Goal: Task Accomplishment & Management: Use online tool/utility

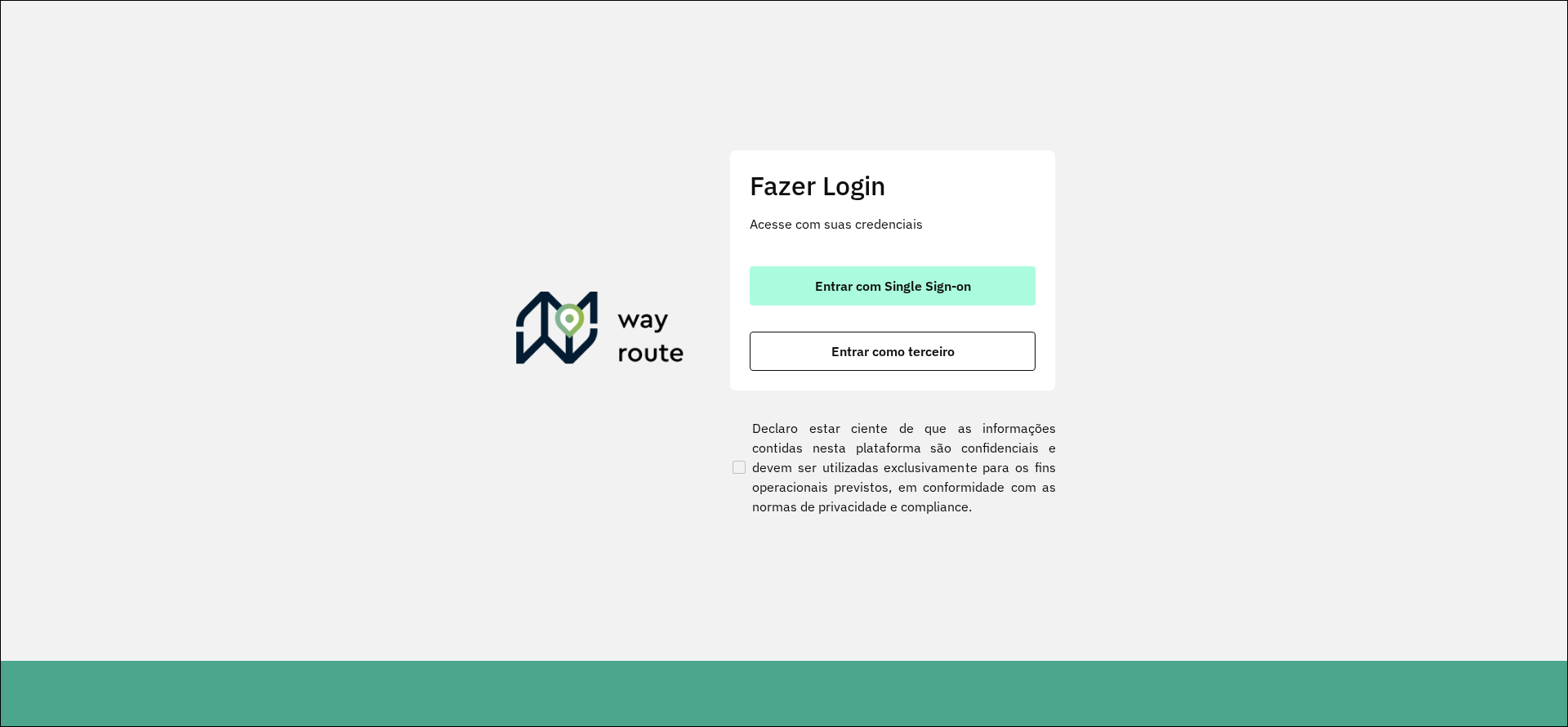
click at [897, 285] on span "Entrar com Single Sign-on" at bounding box center [892, 286] width 156 height 13
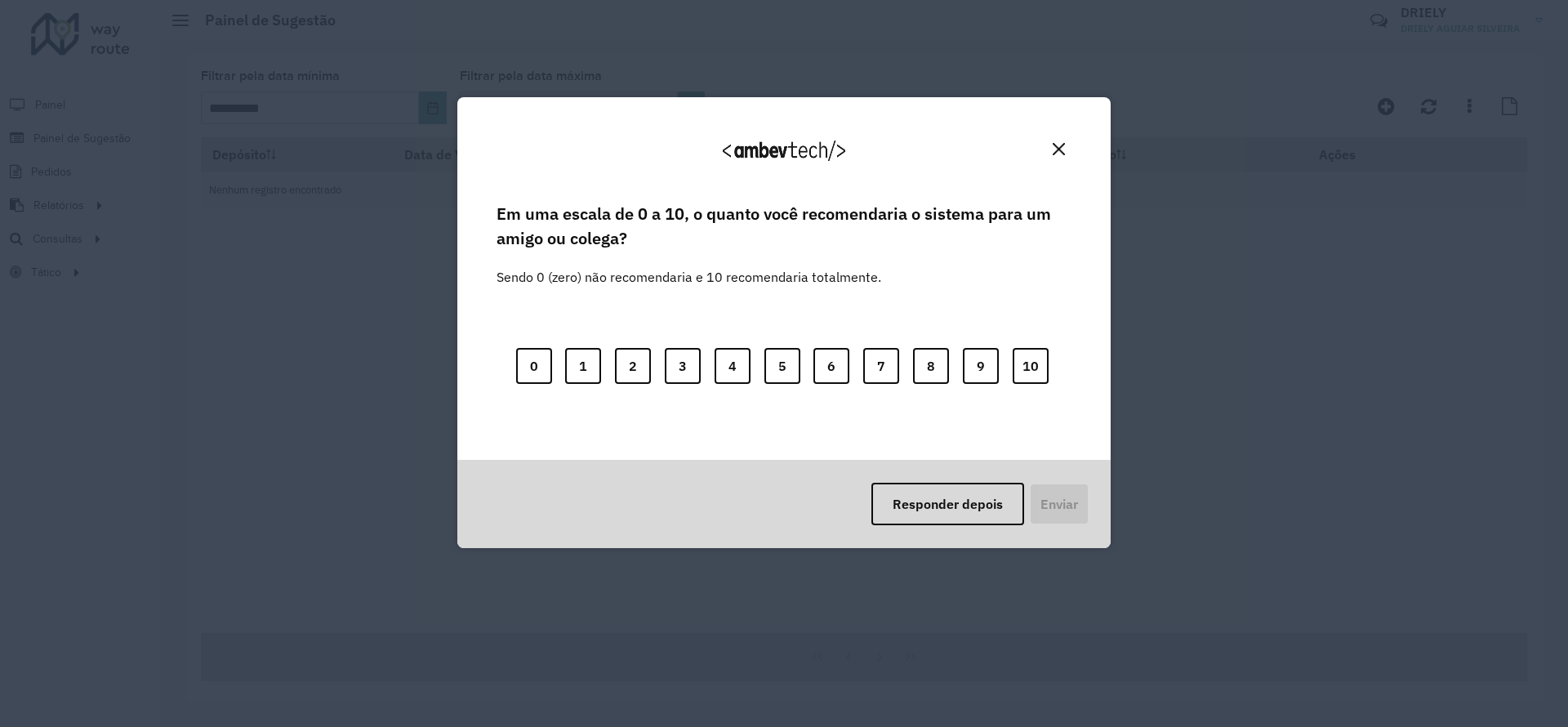
click at [1054, 140] on button "Close" at bounding box center [1059, 149] width 25 height 25
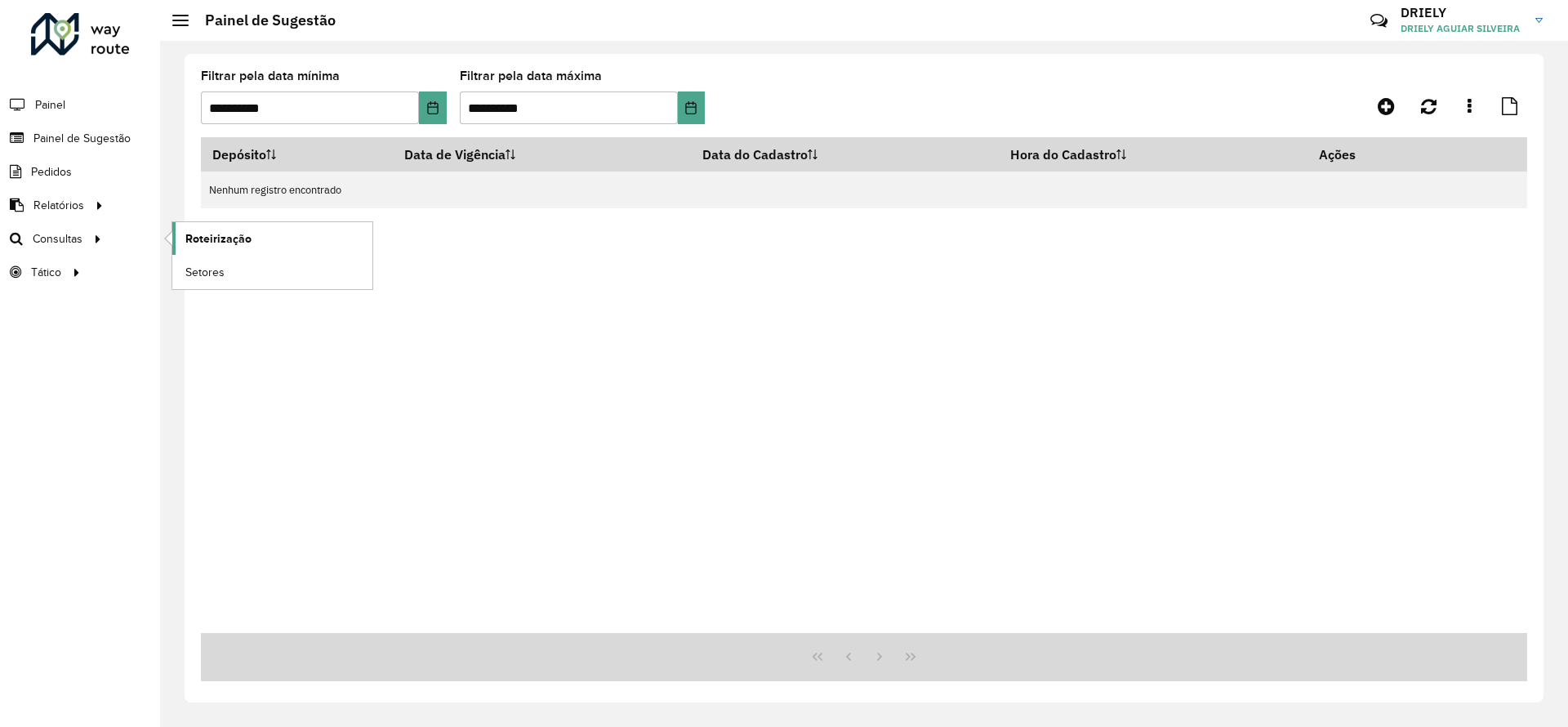
click at [232, 237] on span "Roteirização" at bounding box center [219, 239] width 66 height 18
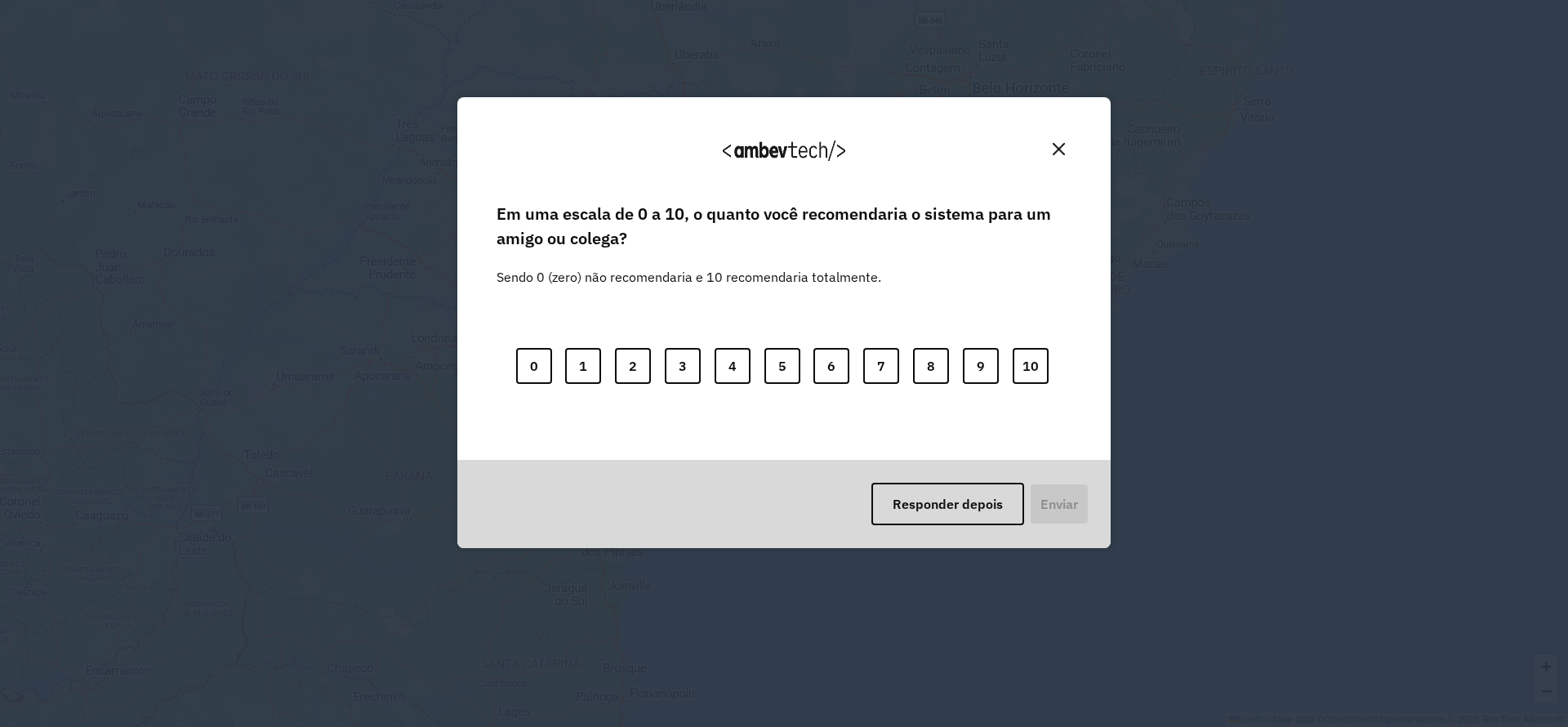
drag, startPoint x: 0, startPoint y: 0, endPoint x: 1047, endPoint y: 155, distance: 1058.4
click at [1047, 155] on button "Close" at bounding box center [1059, 149] width 25 height 25
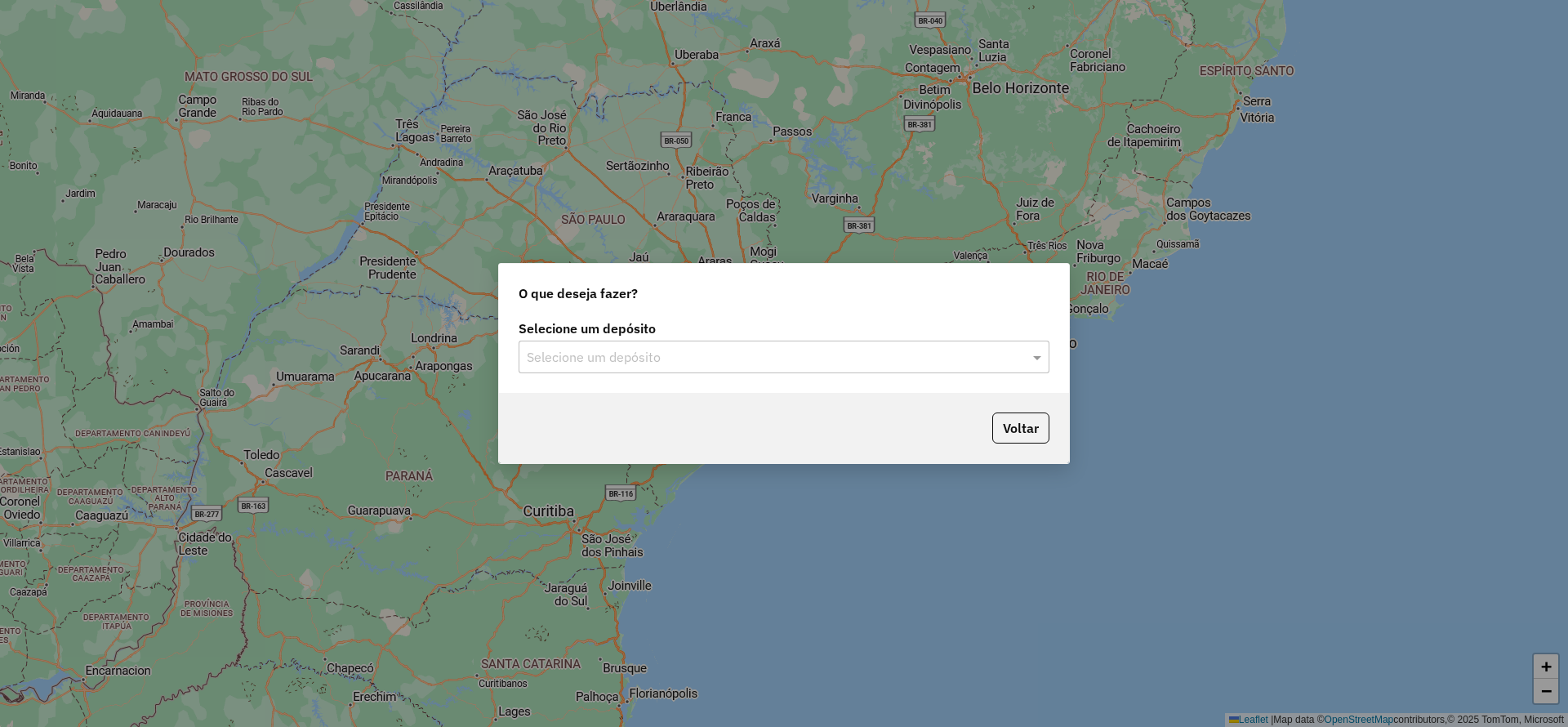
click at [986, 354] on input "text" at bounding box center [768, 357] width 482 height 19
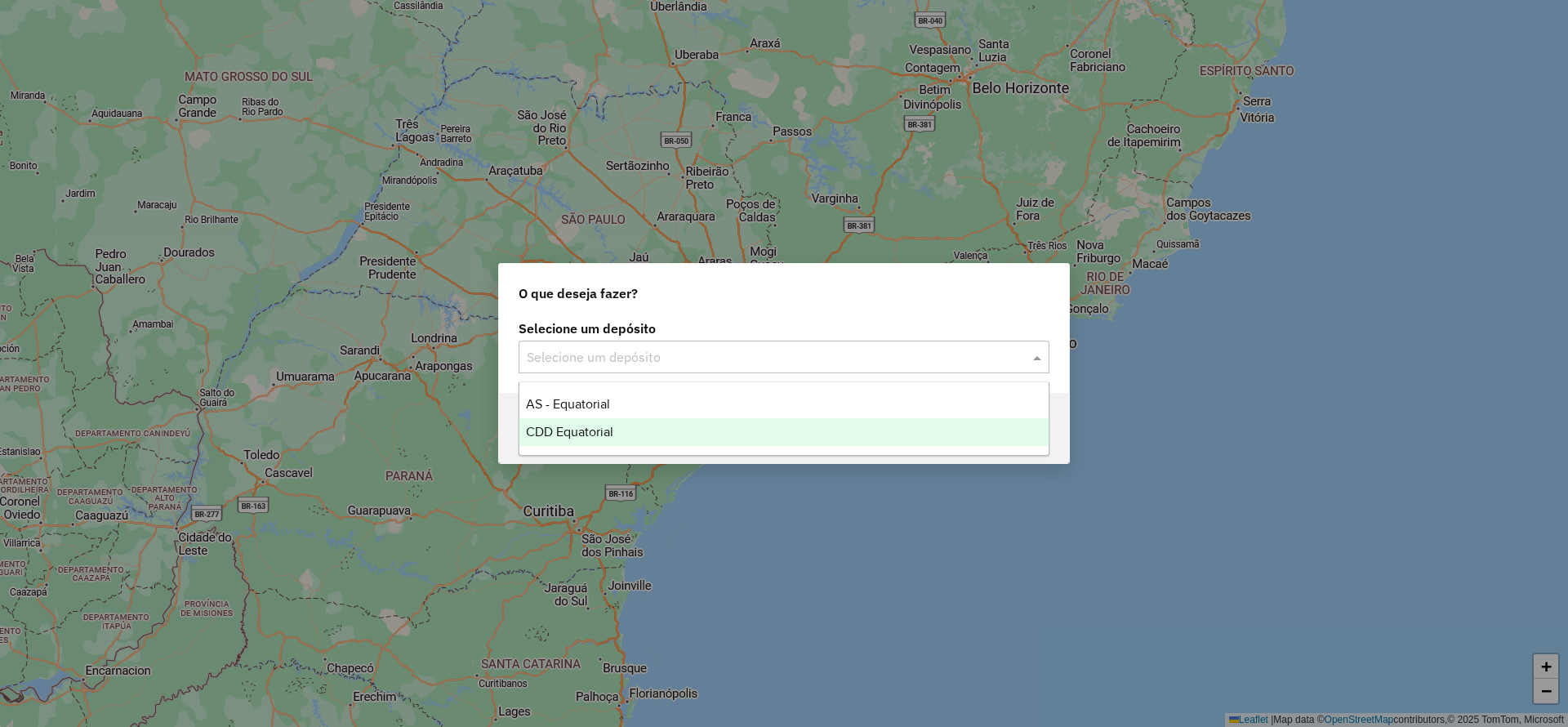
click at [719, 436] on div "CDD Equatorial" at bounding box center [784, 432] width 529 height 28
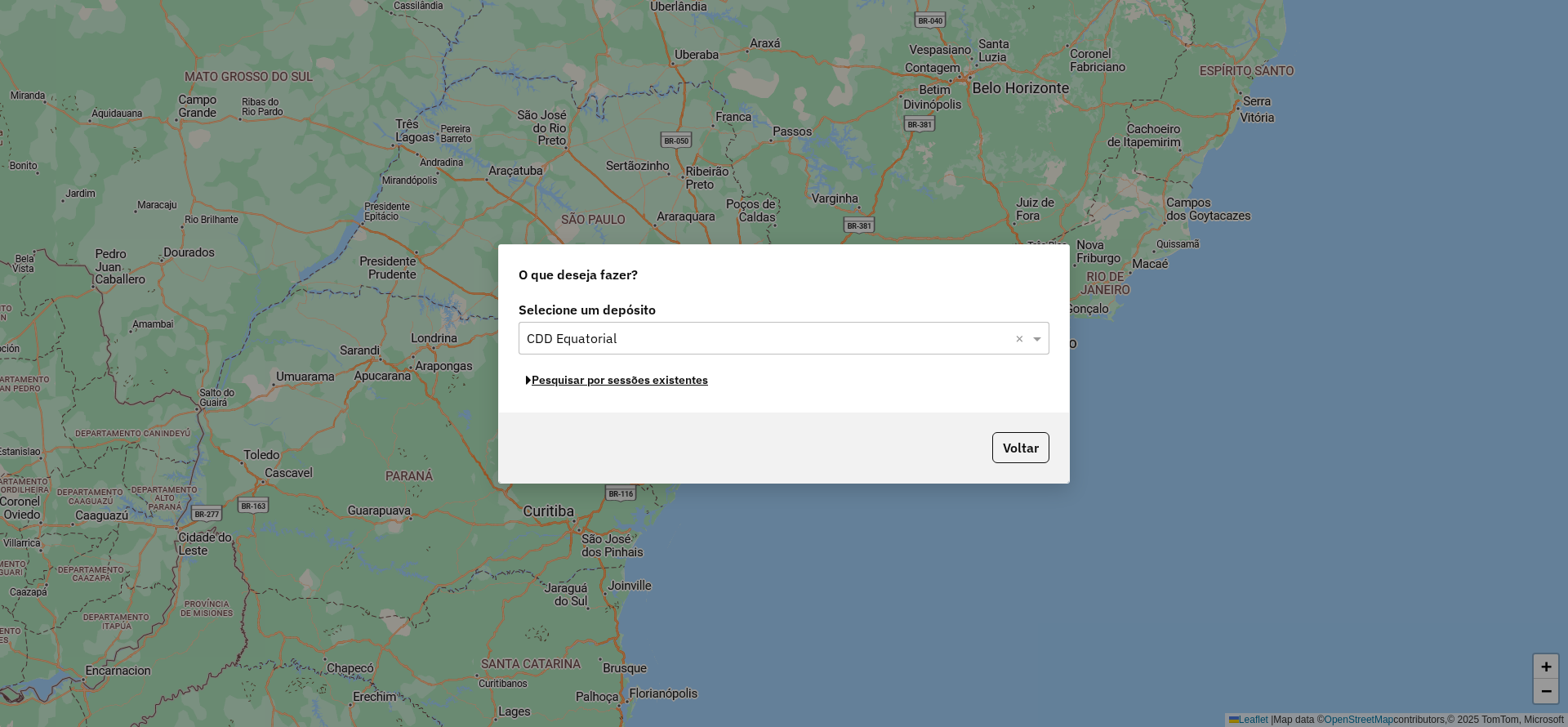
click at [612, 385] on button "Pesquisar por sessões existentes" at bounding box center [616, 379] width 197 height 25
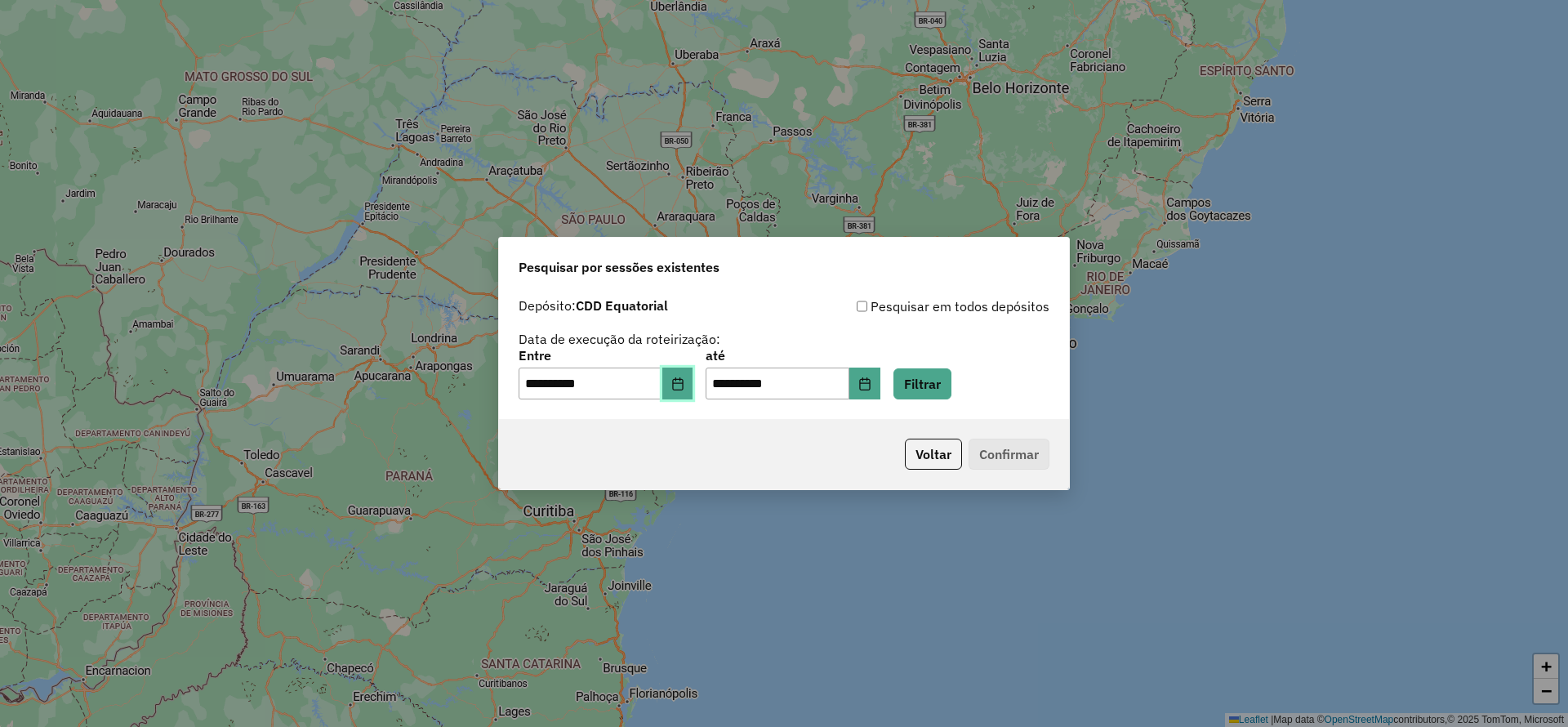
click at [685, 381] on icon "Choose Date" at bounding box center [677, 384] width 13 height 13
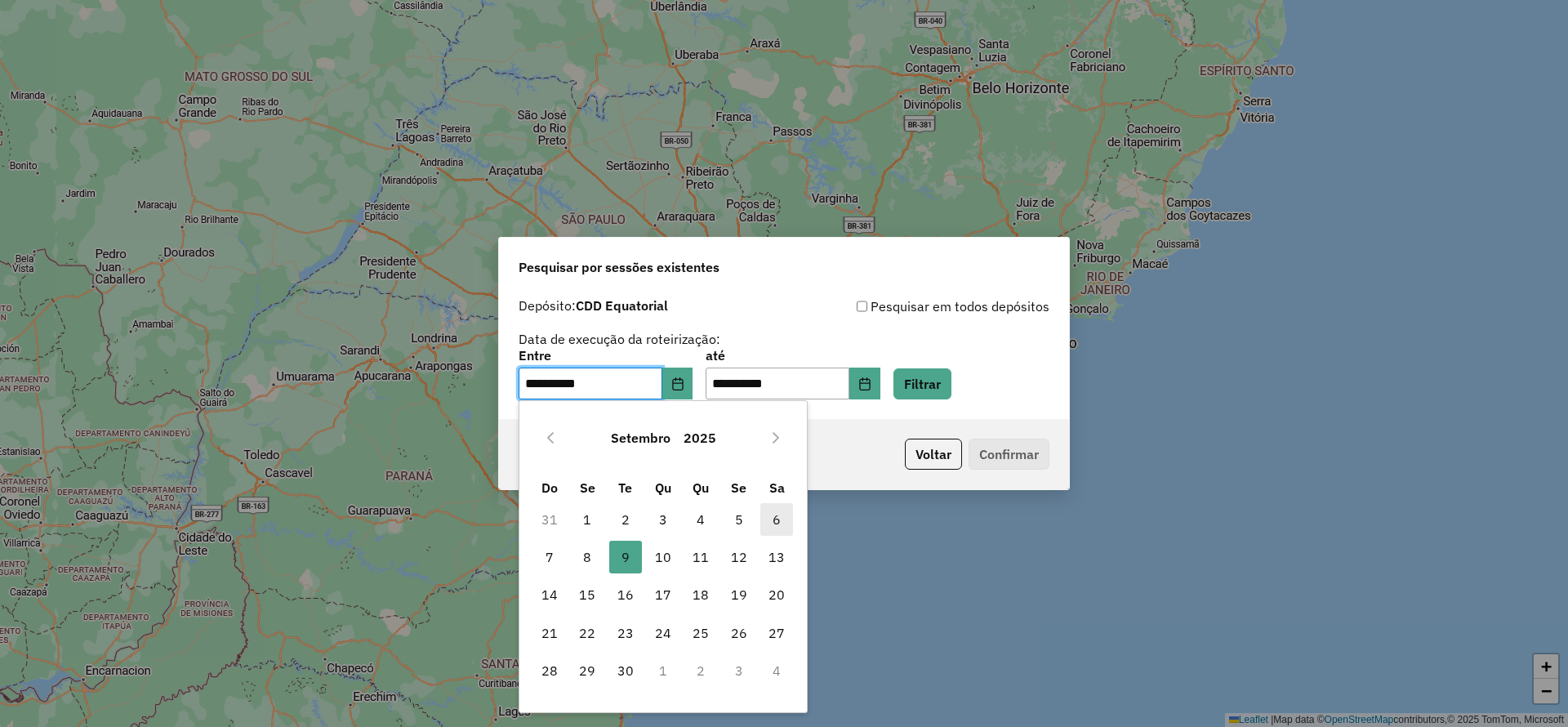
click at [782, 525] on span "6" at bounding box center [776, 518] width 32 height 32
type input "**********"
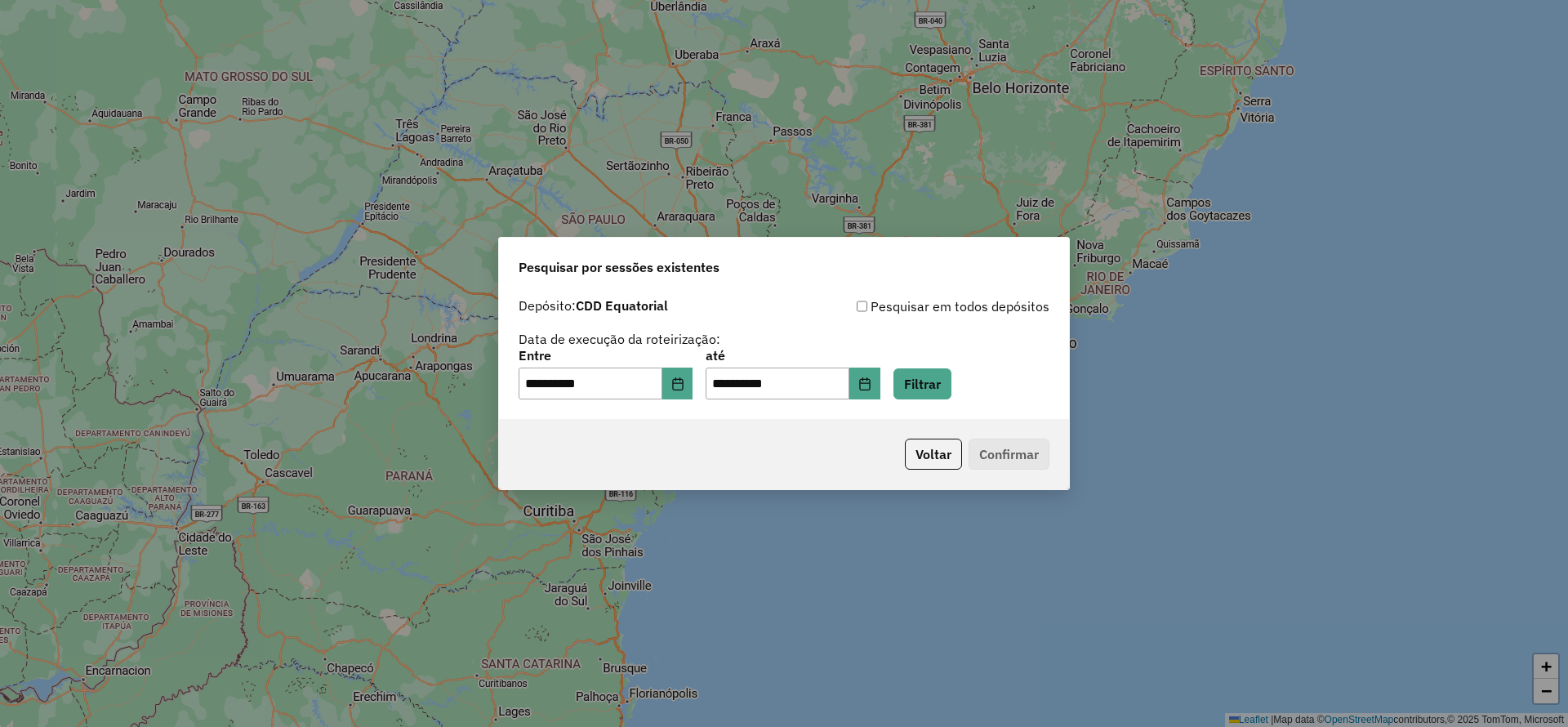
click at [894, 401] on div "**********" at bounding box center [784, 354] width 570 height 130
click at [880, 394] on button "Choose Date" at bounding box center [865, 383] width 31 height 32
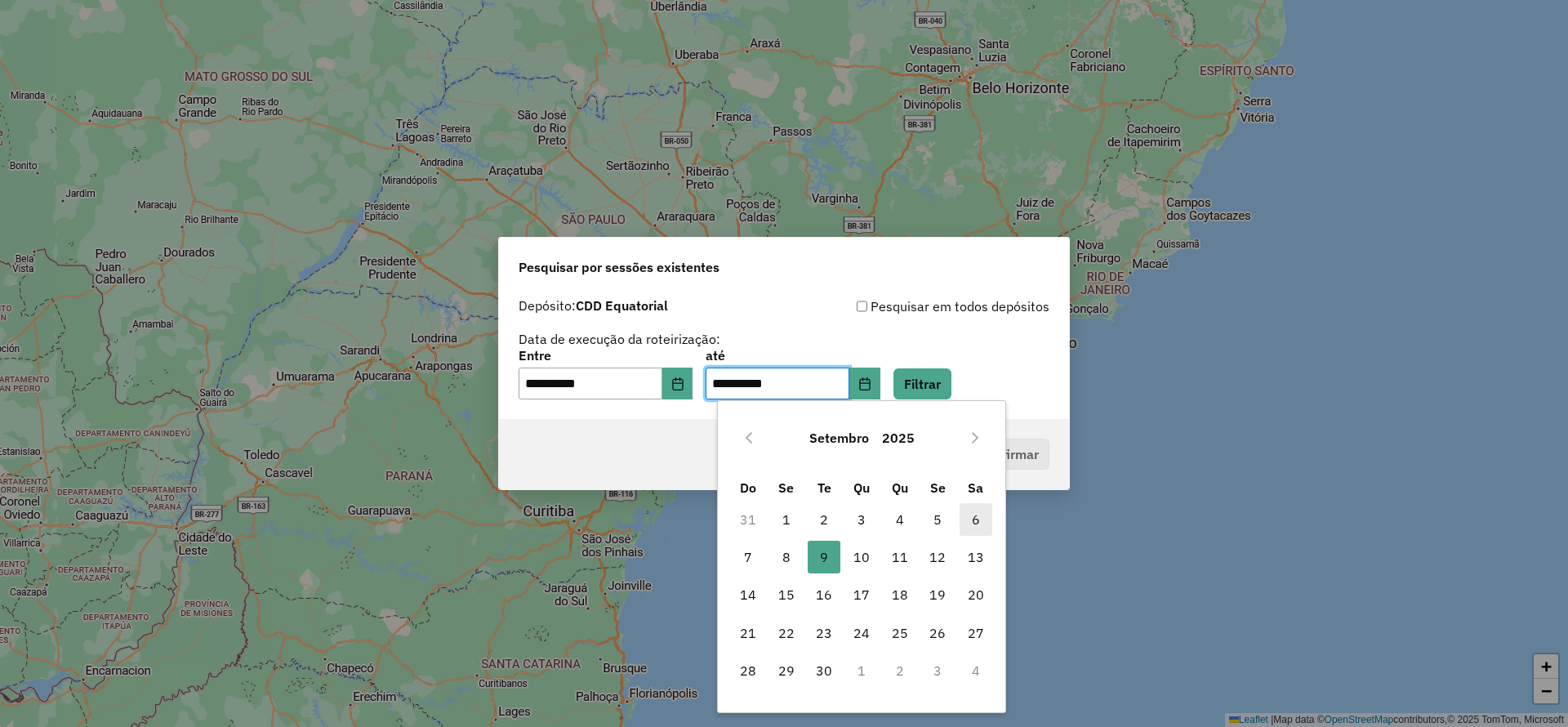
click at [969, 518] on span "6" at bounding box center [976, 518] width 32 height 32
type input "**********"
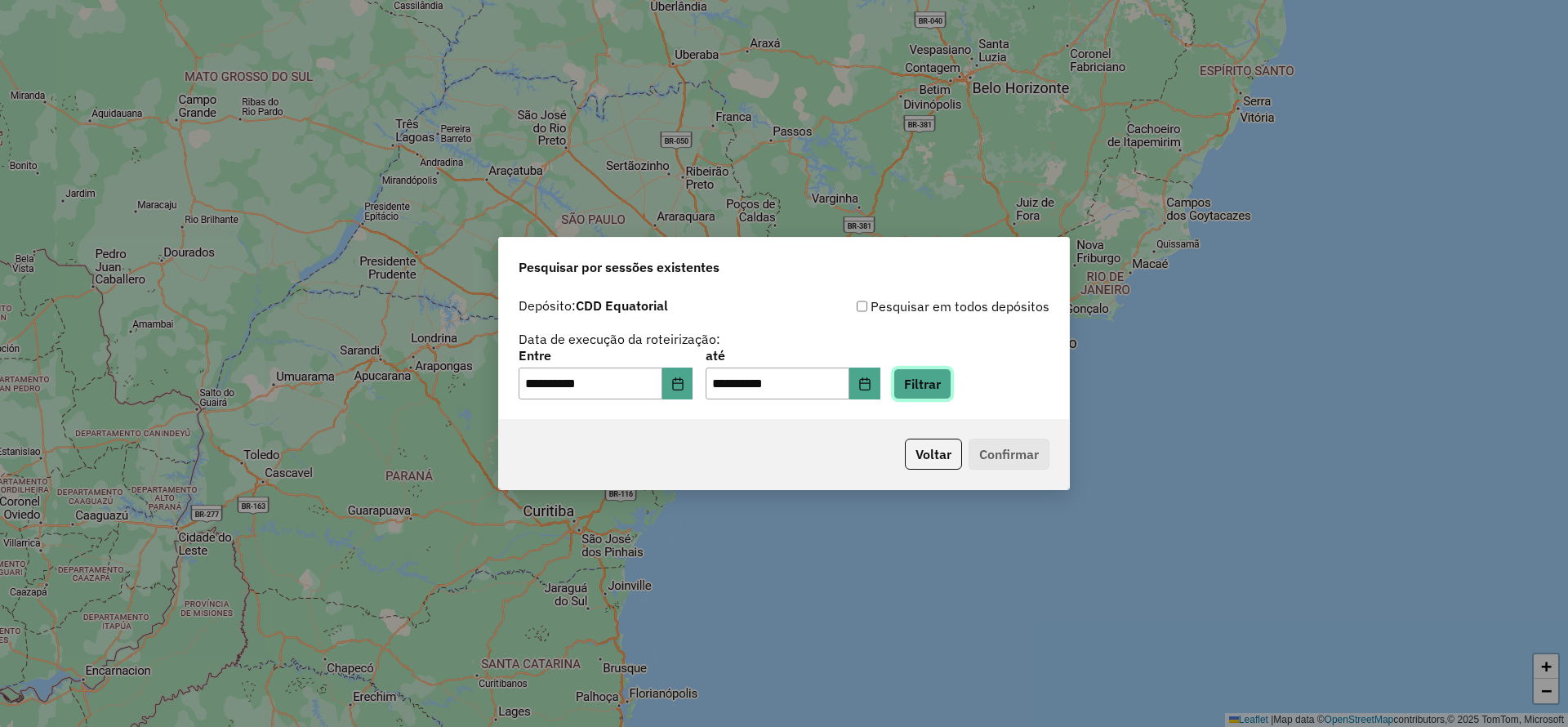
click at [952, 391] on button "Filtrar" at bounding box center [922, 384] width 58 height 31
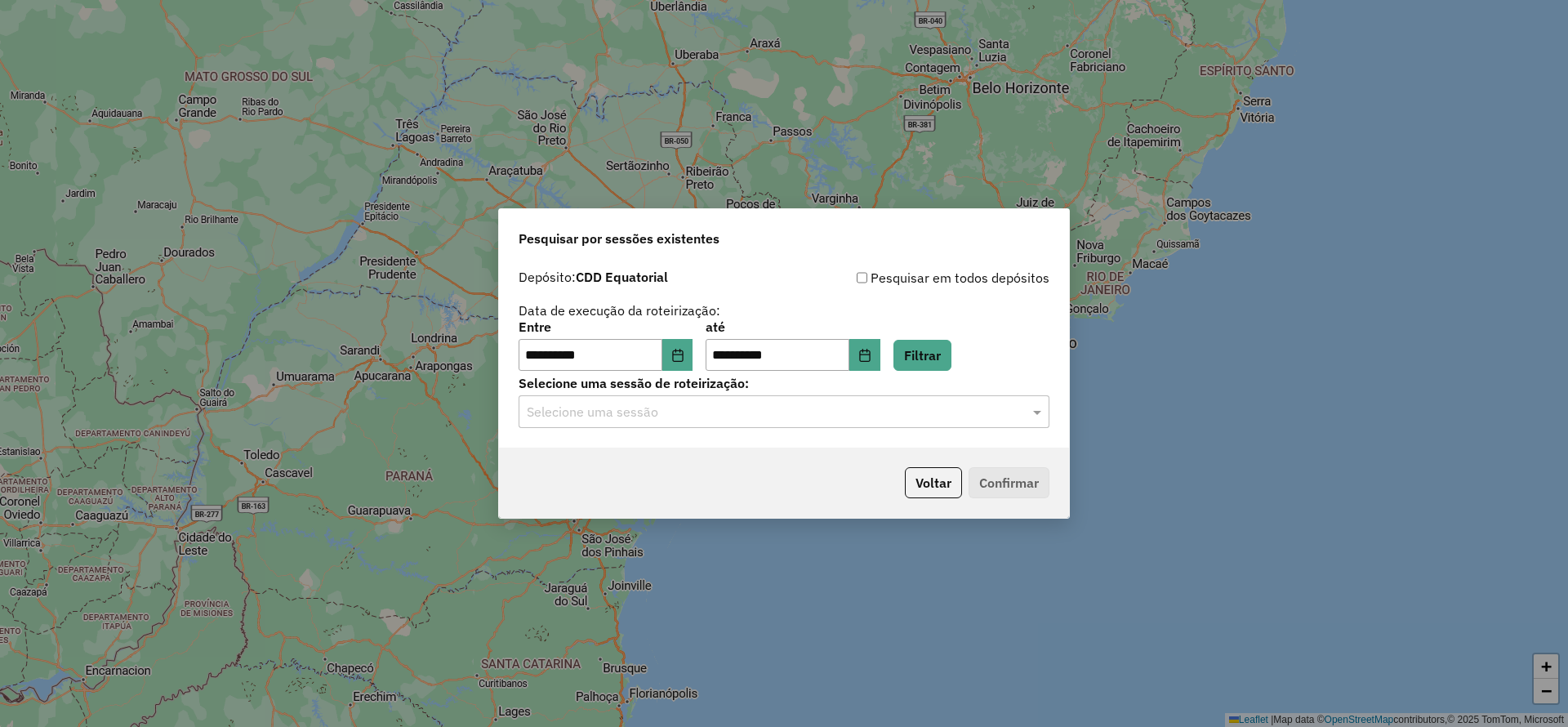
click at [700, 415] on input "text" at bounding box center [768, 411] width 482 height 19
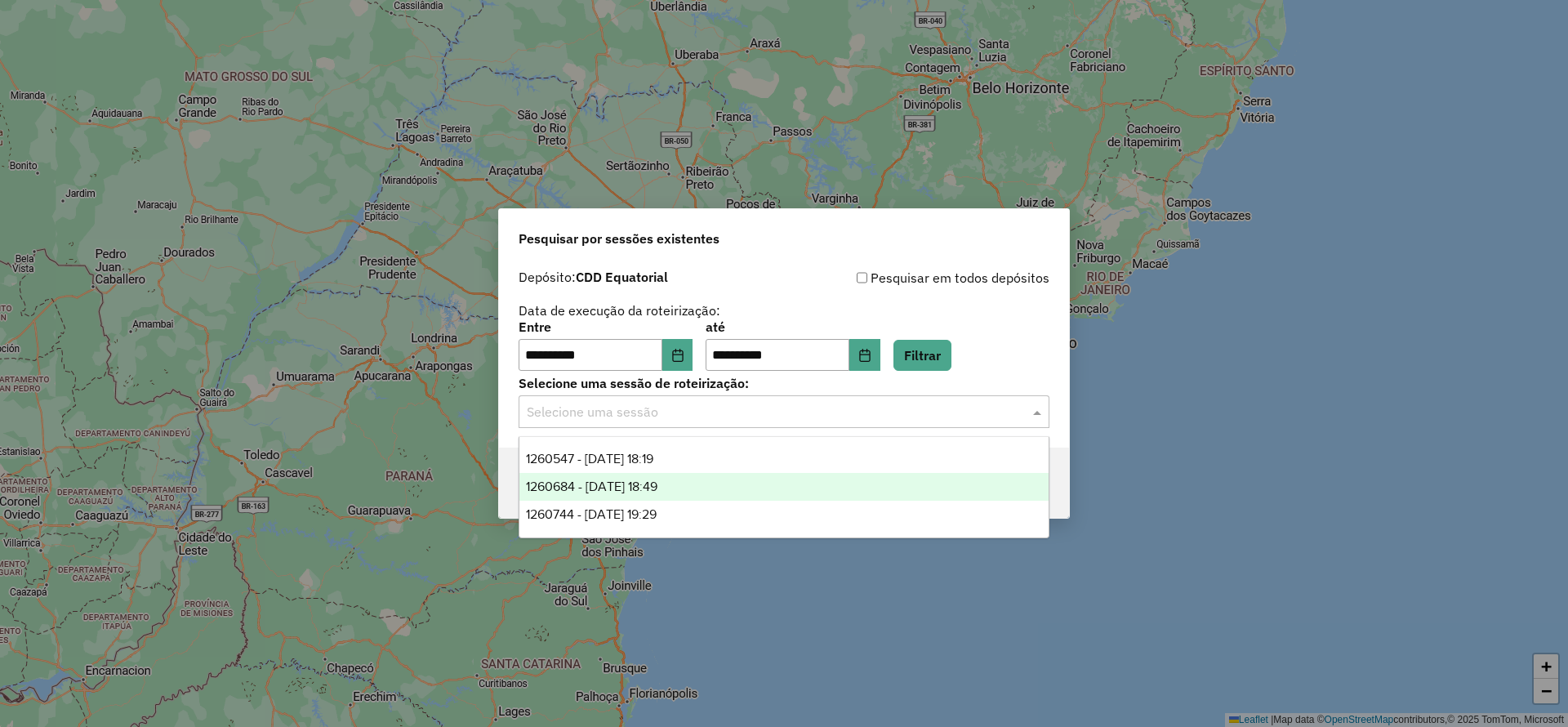
click at [620, 483] on span "1260684 - 06/09/2025 18:49" at bounding box center [592, 485] width 131 height 14
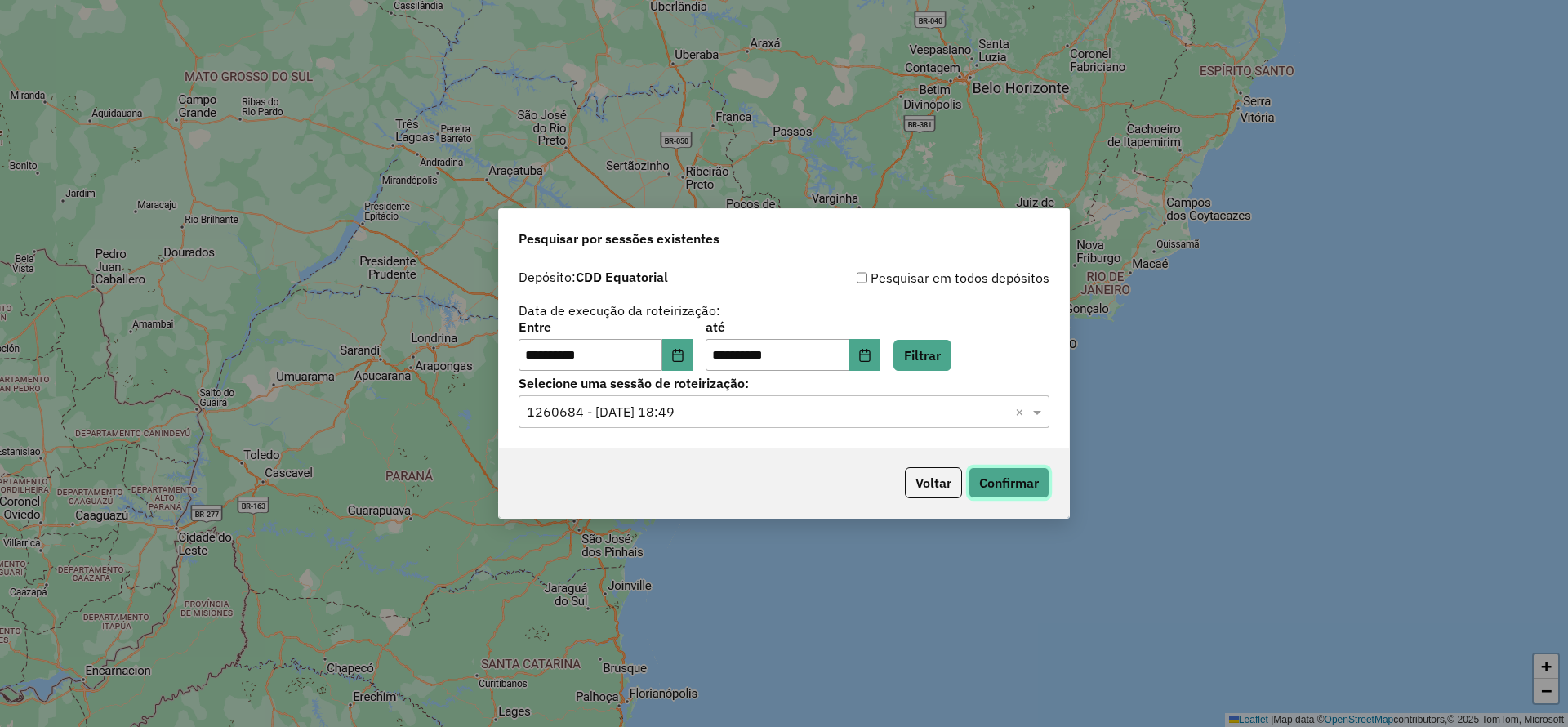
click at [1009, 483] on button "Confirmar" at bounding box center [1010, 483] width 81 height 31
click at [743, 408] on input "text" at bounding box center [768, 411] width 482 height 19
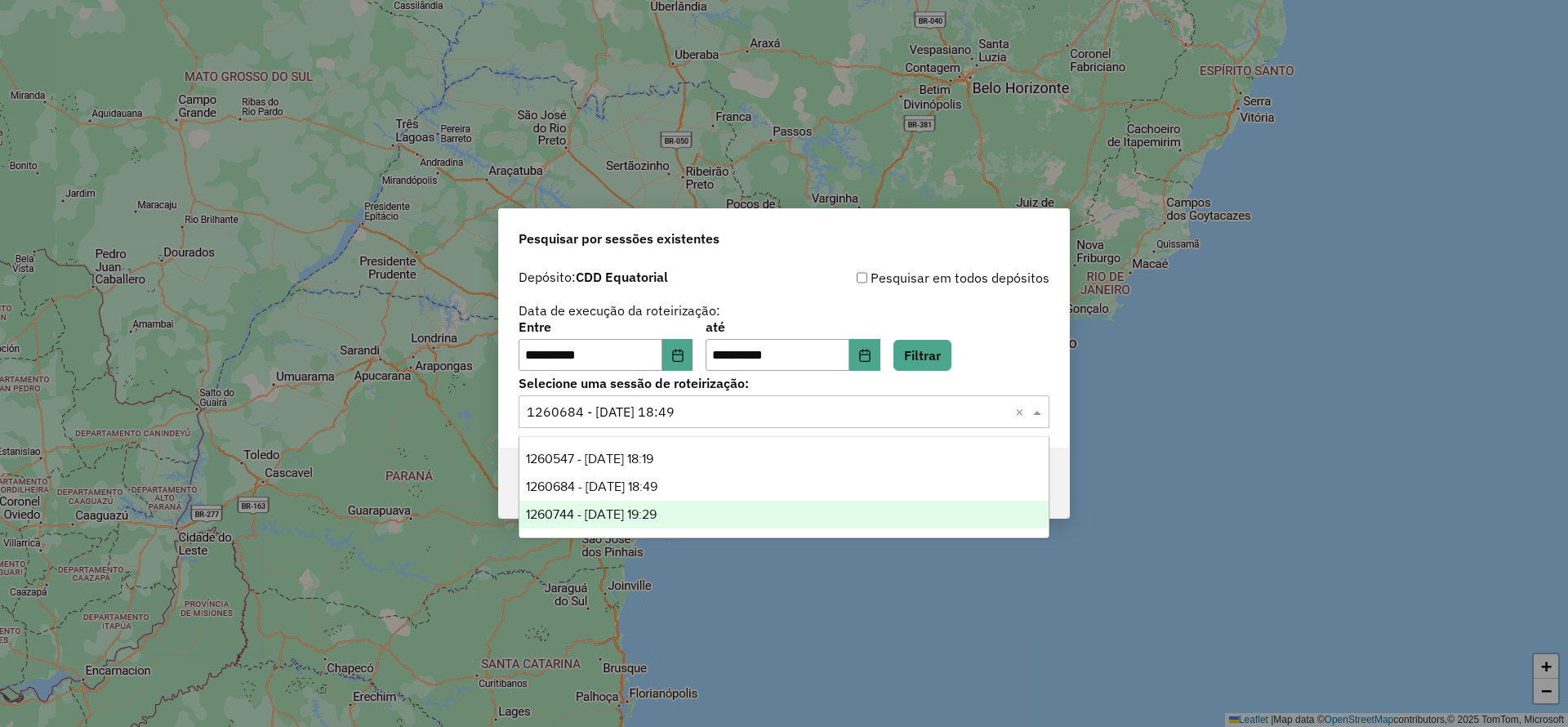
click at [657, 507] on span "1260744 - 06/09/2025 19:29" at bounding box center [592, 514] width 131 height 14
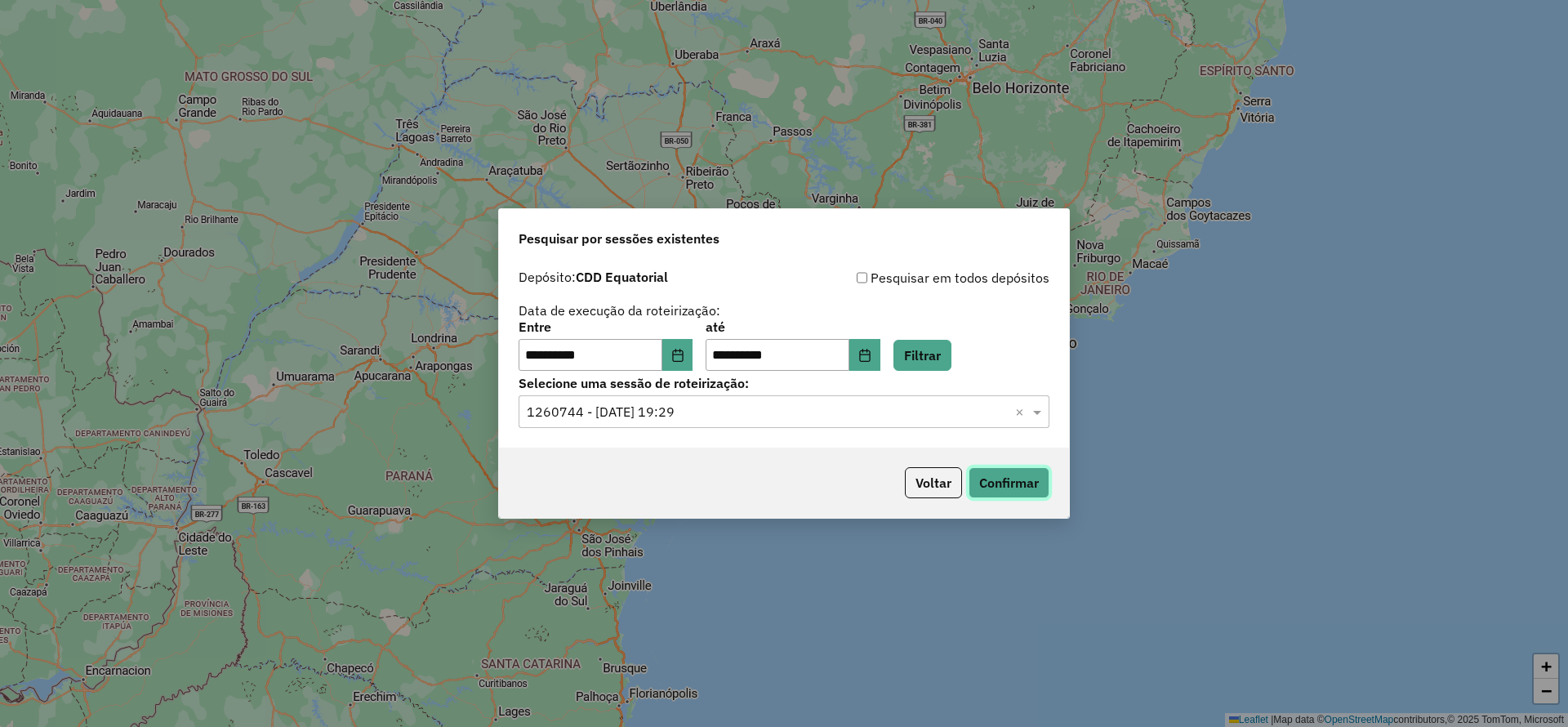
click at [990, 485] on button "Confirmar" at bounding box center [1010, 483] width 81 height 31
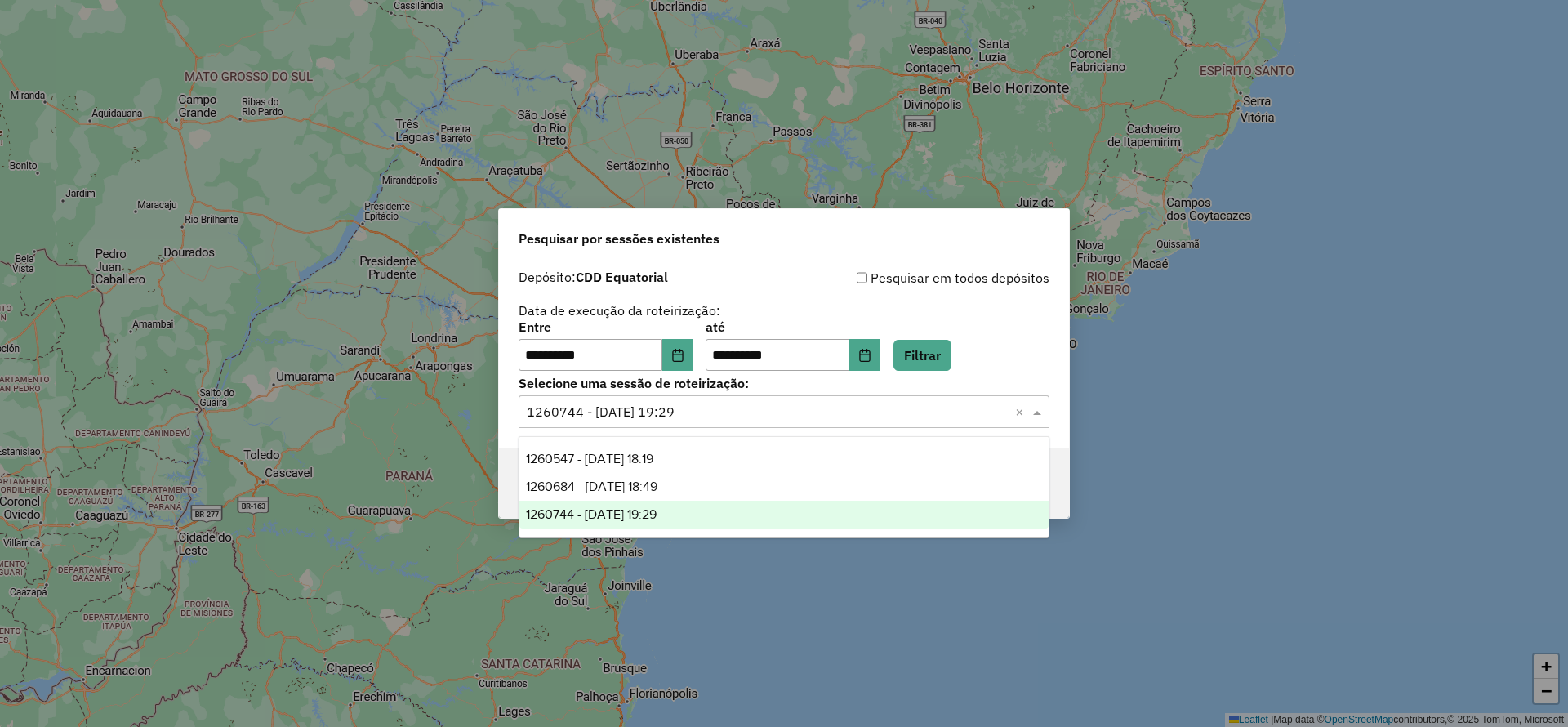
click at [609, 414] on input "text" at bounding box center [768, 411] width 482 height 19
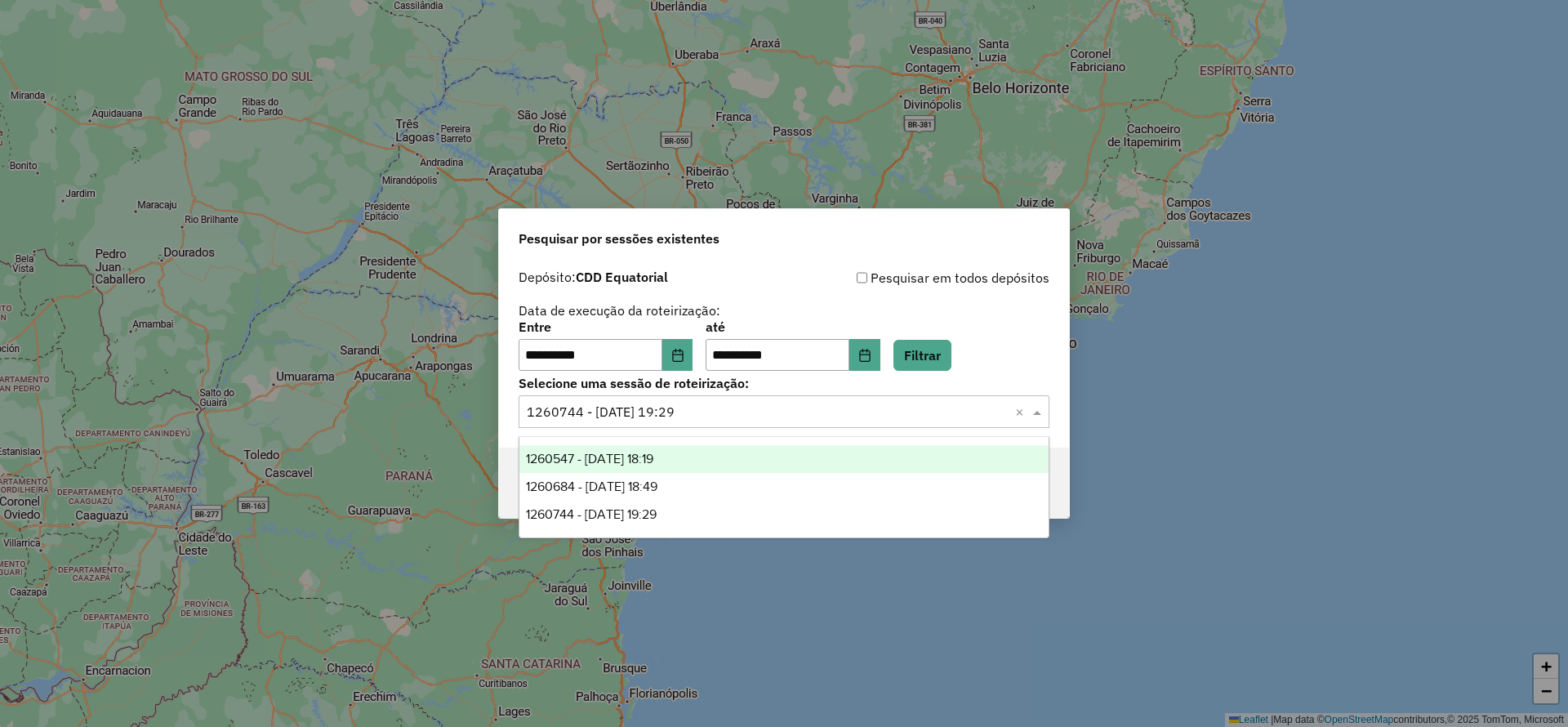
drag, startPoint x: 612, startPoint y: 449, endPoint x: 621, endPoint y: 457, distance: 12.0
click at [613, 450] on div "1260547 - 06/09/2025 18:19" at bounding box center [784, 459] width 529 height 28
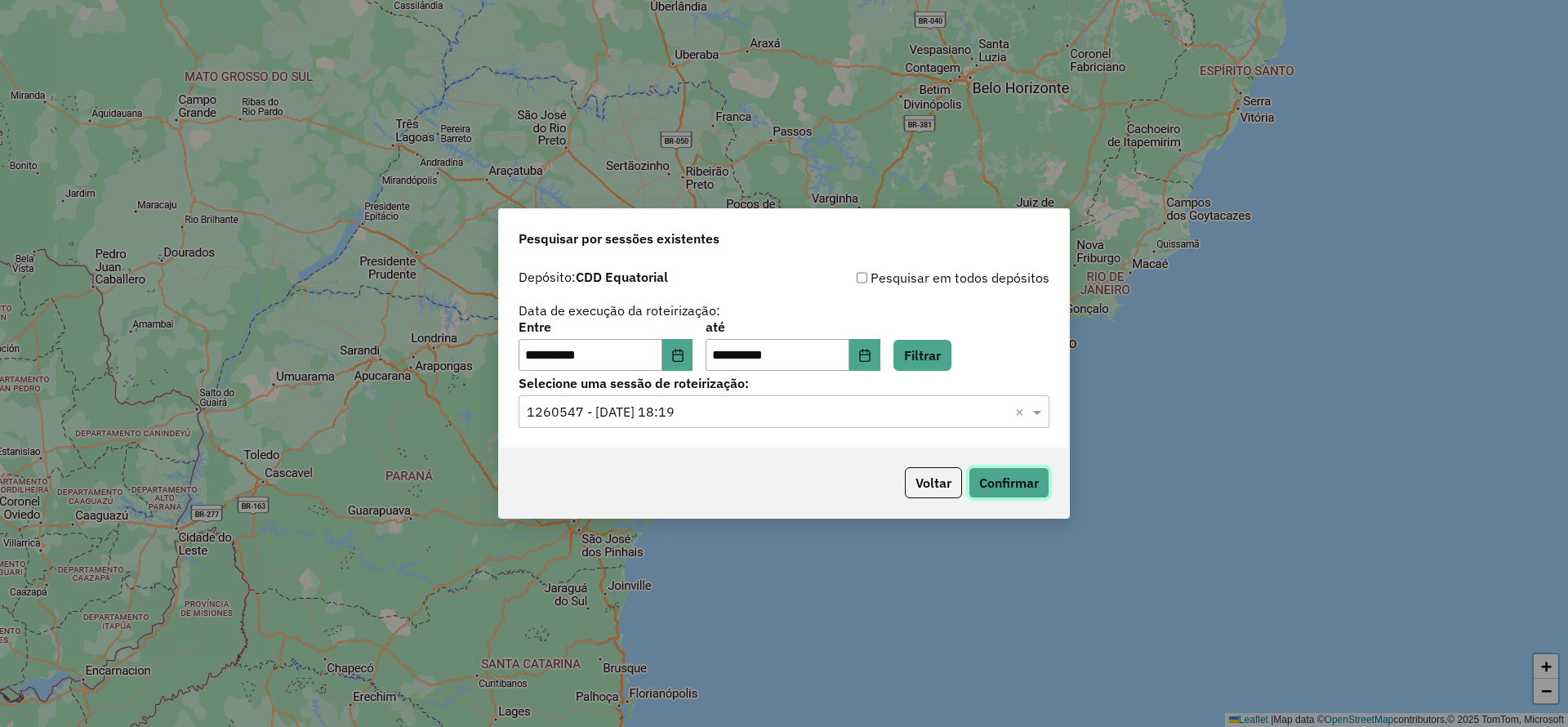
click at [1022, 494] on button "Confirmar" at bounding box center [1010, 483] width 81 height 31
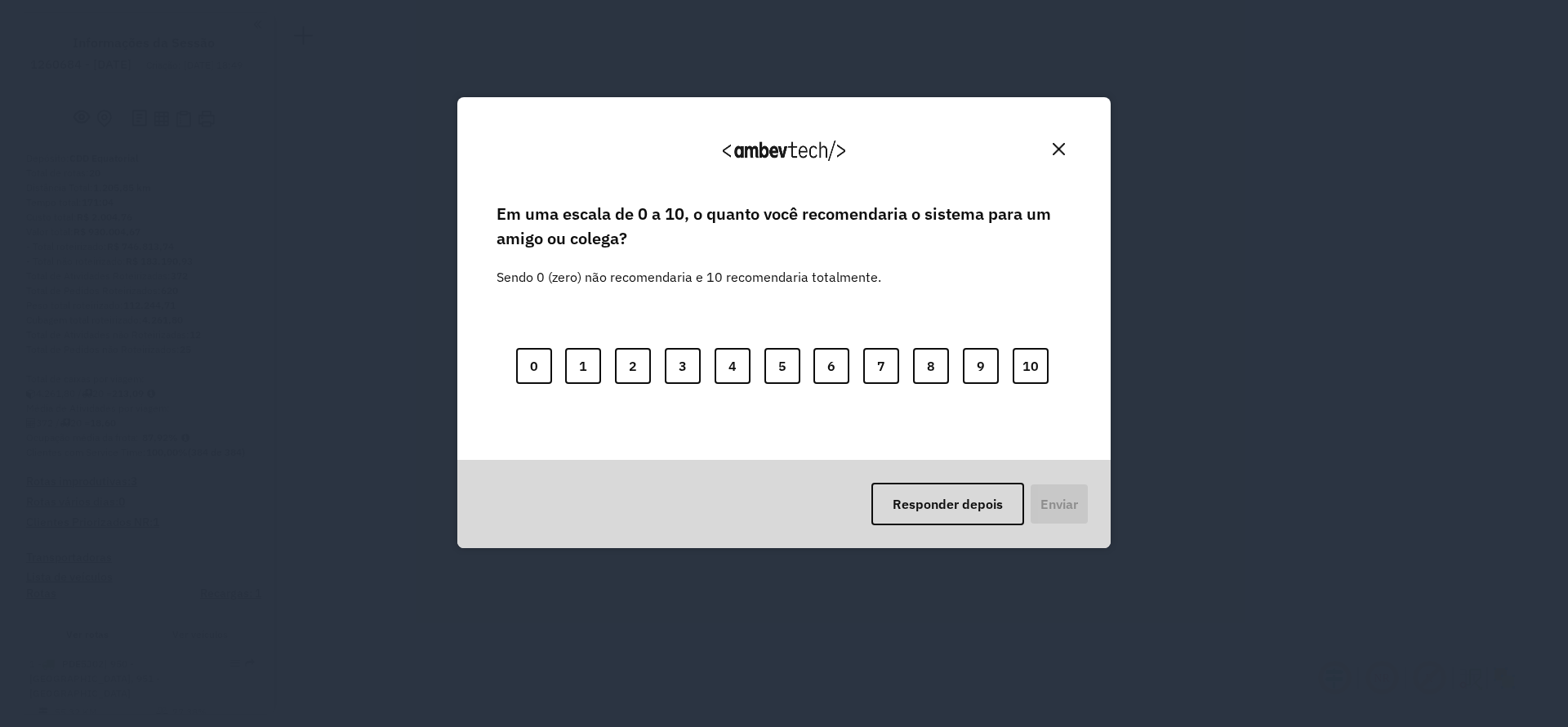
scroll to position [407, 0]
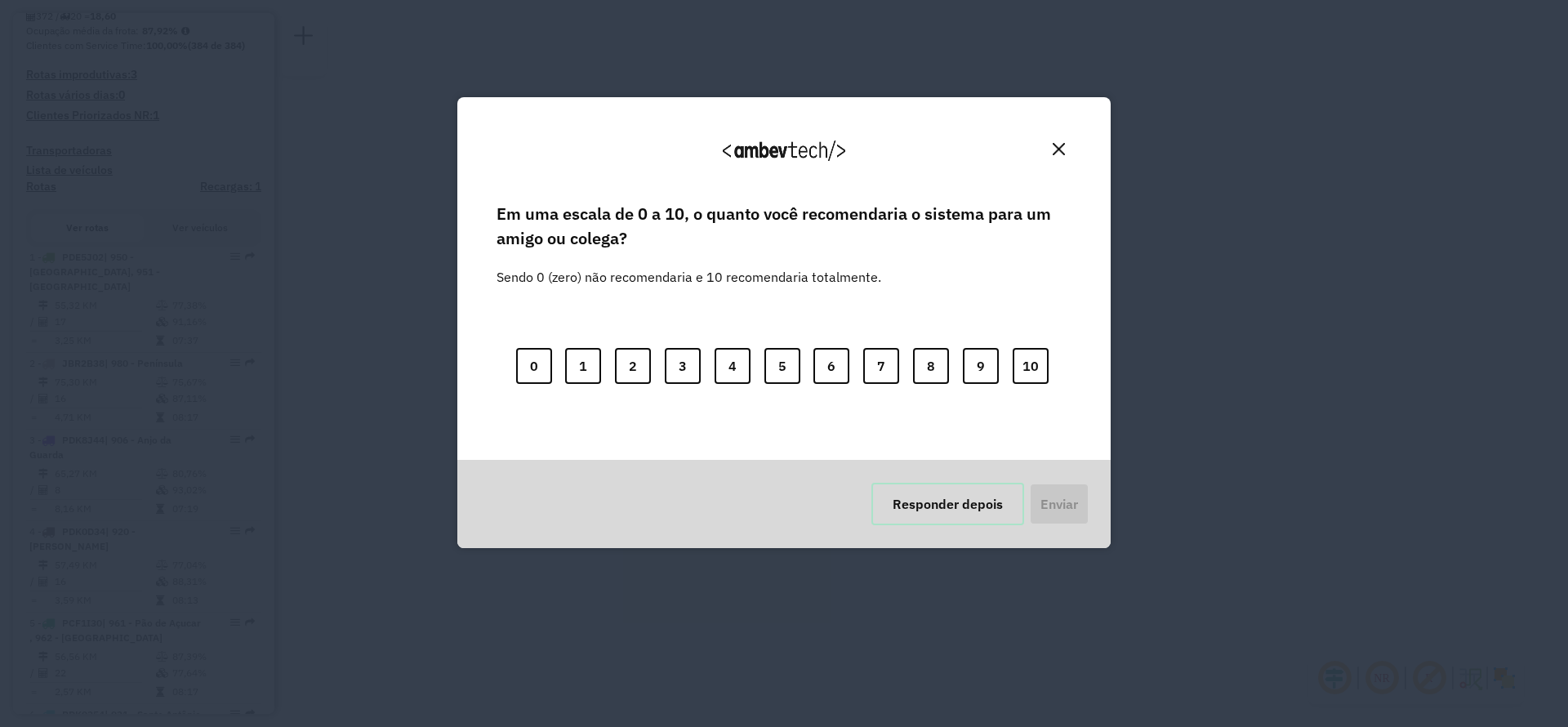
click at [964, 503] on button "Responder depois" at bounding box center [947, 504] width 152 height 42
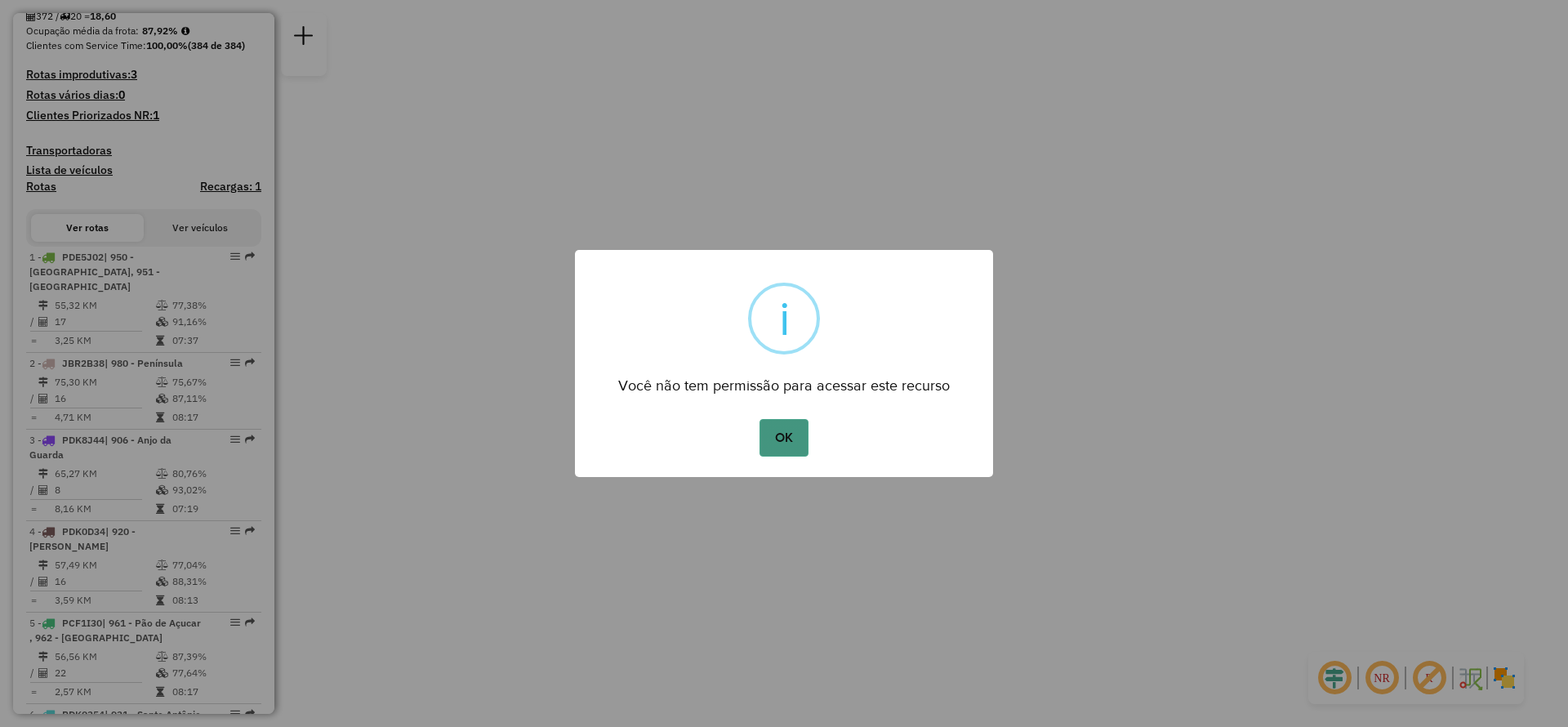
click at [784, 439] on button "OK" at bounding box center [784, 437] width 48 height 38
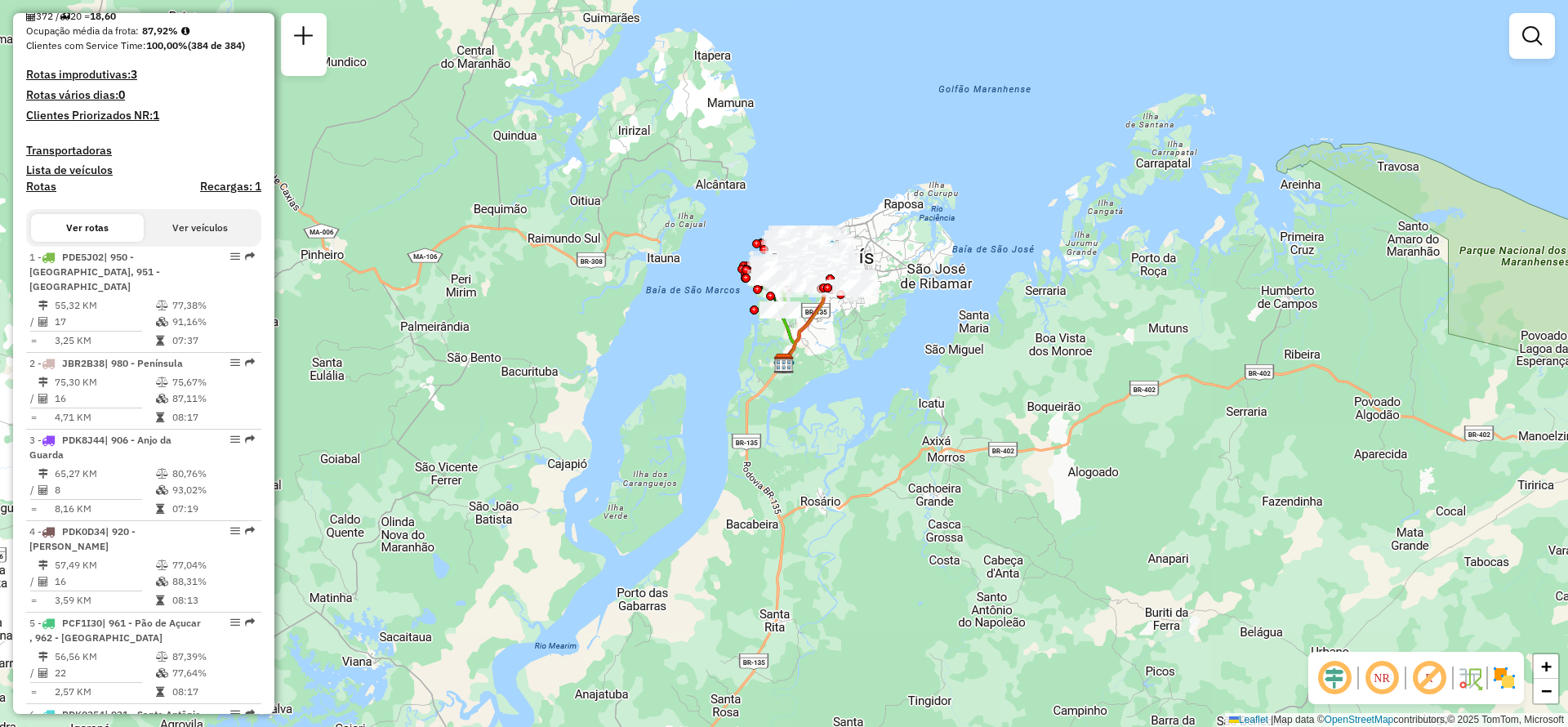
scroll to position [651, 0]
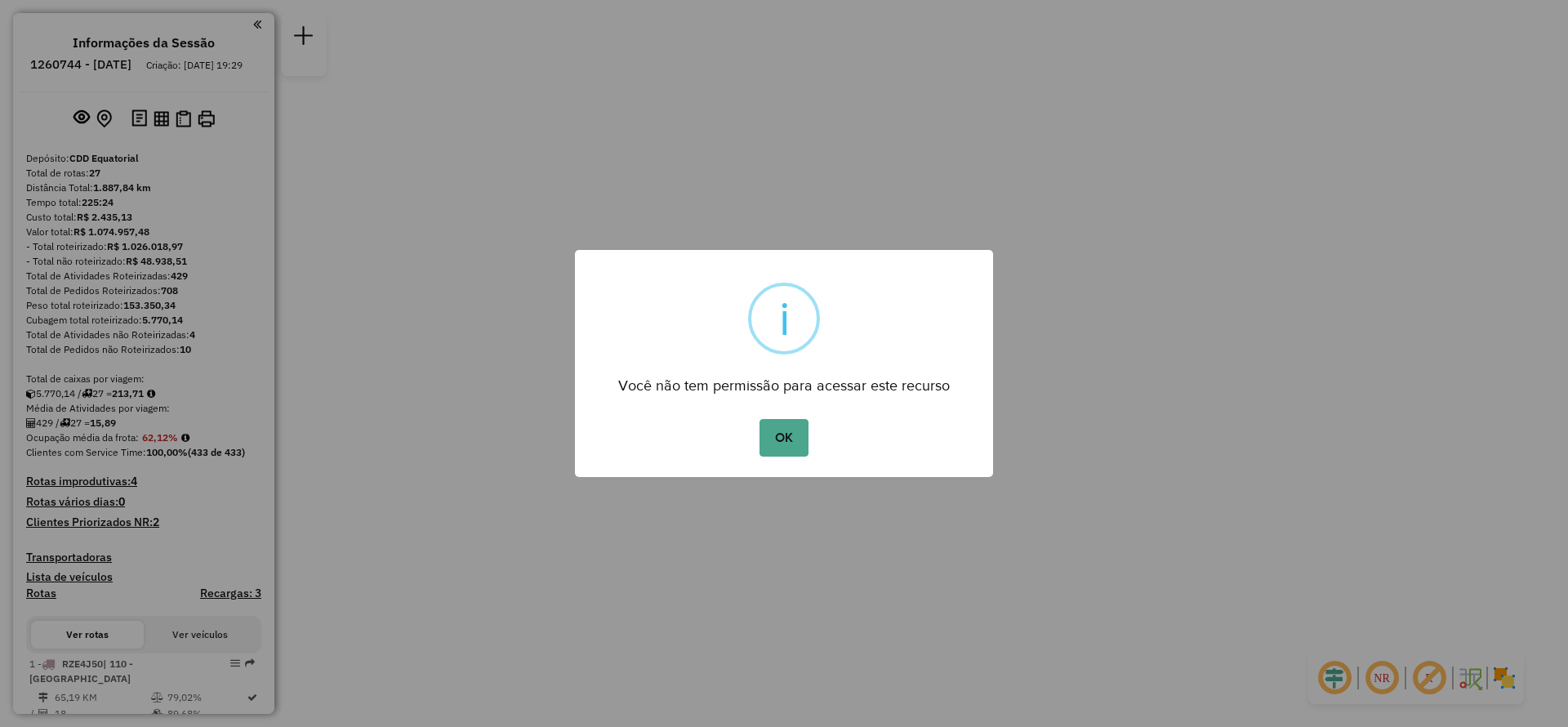
scroll to position [1205, 0]
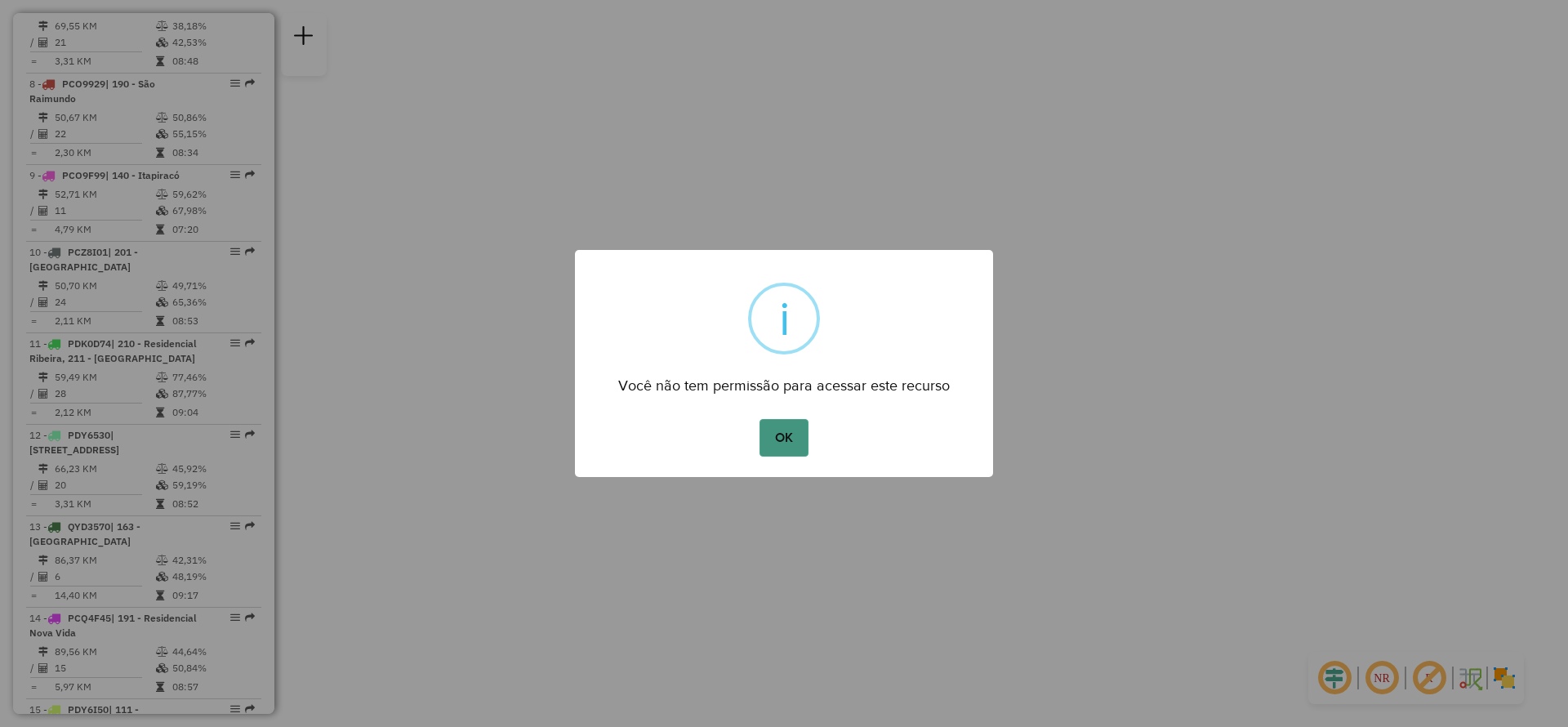
click at [796, 432] on button "OK" at bounding box center [784, 437] width 48 height 38
